Goal: Task Accomplishment & Management: Use online tool/utility

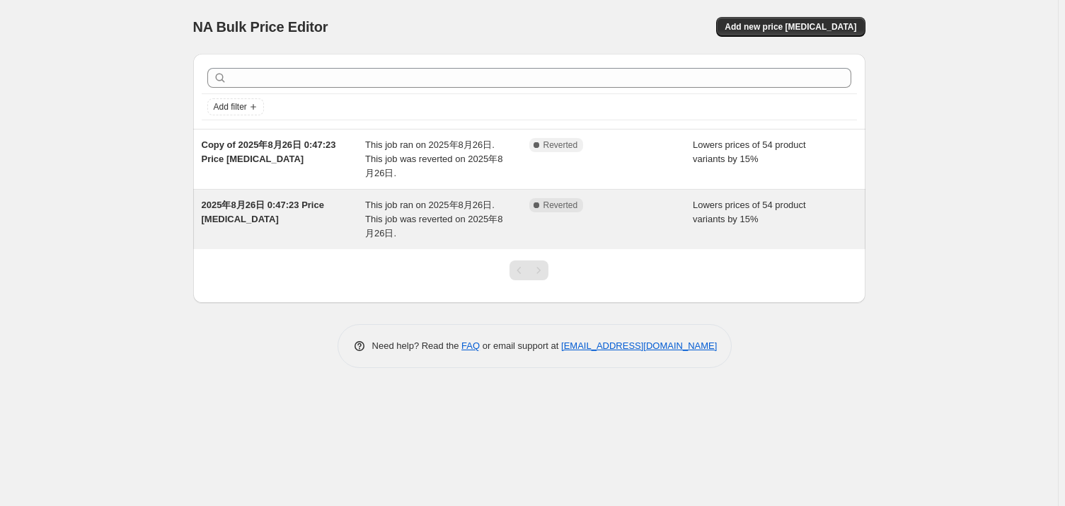
click at [327, 221] on div "2025年8月26日 0:47:23 Price [MEDICAL_DATA]" at bounding box center [284, 219] width 164 height 42
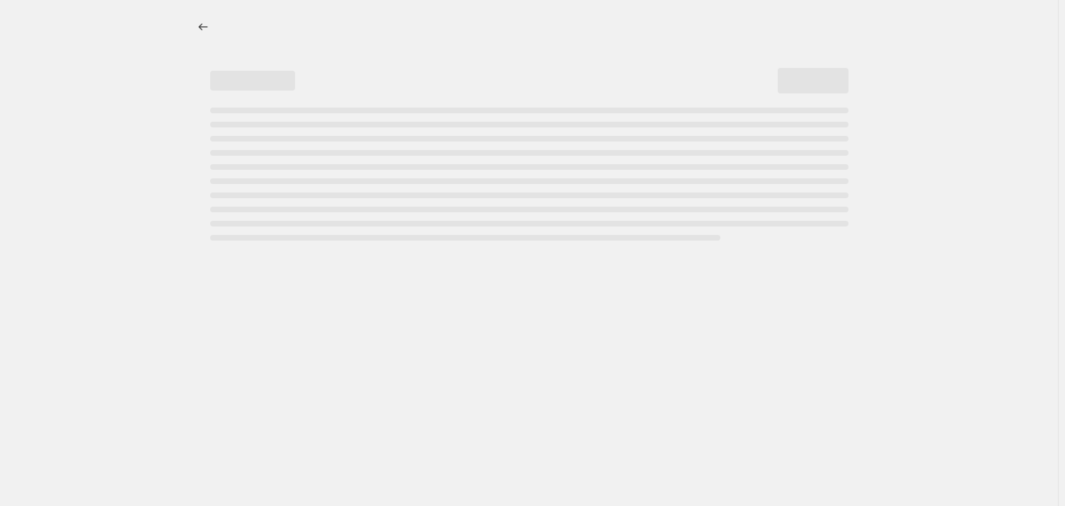
select select "percentage"
select select "vendor"
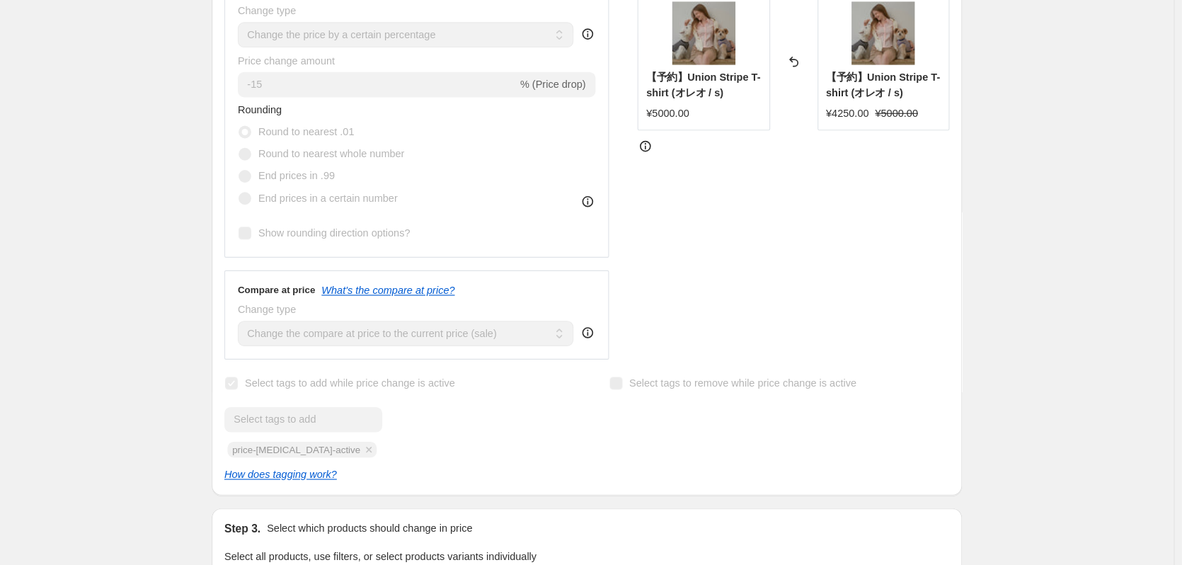
scroll to position [379, 0]
